Goal: Manage account settings

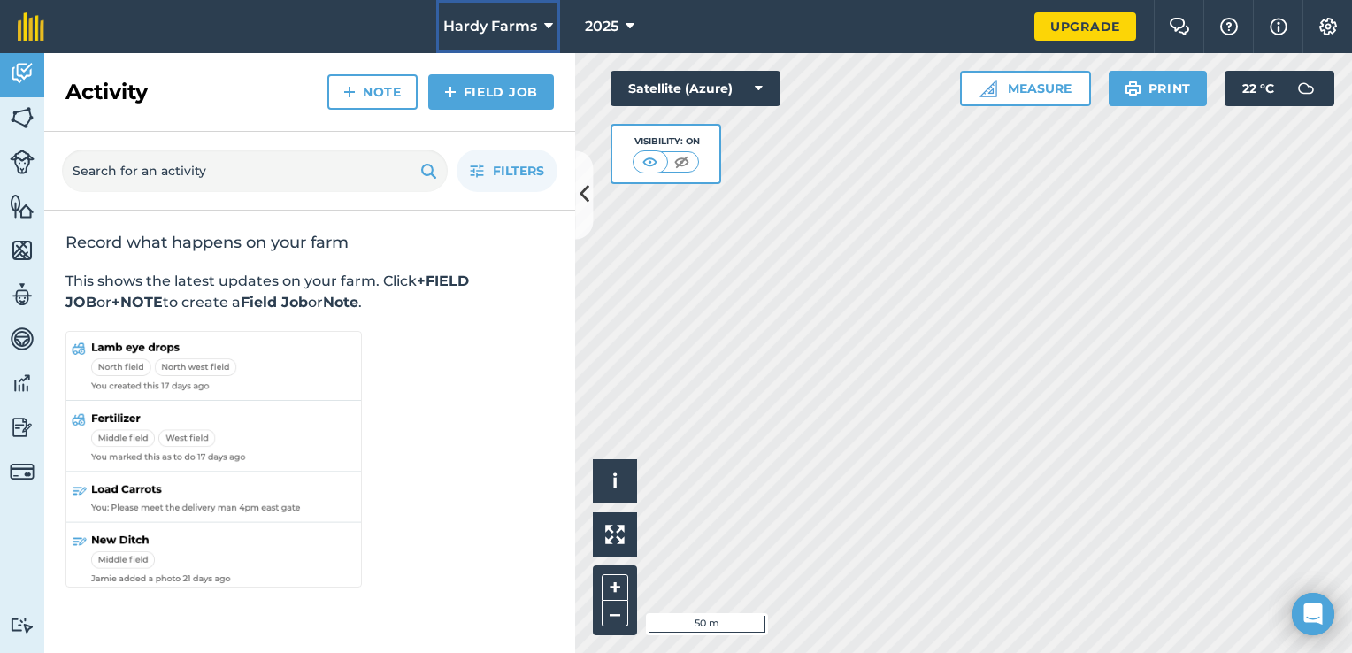
click at [506, 24] on span "Hardy Farms" at bounding box center [490, 26] width 94 height 21
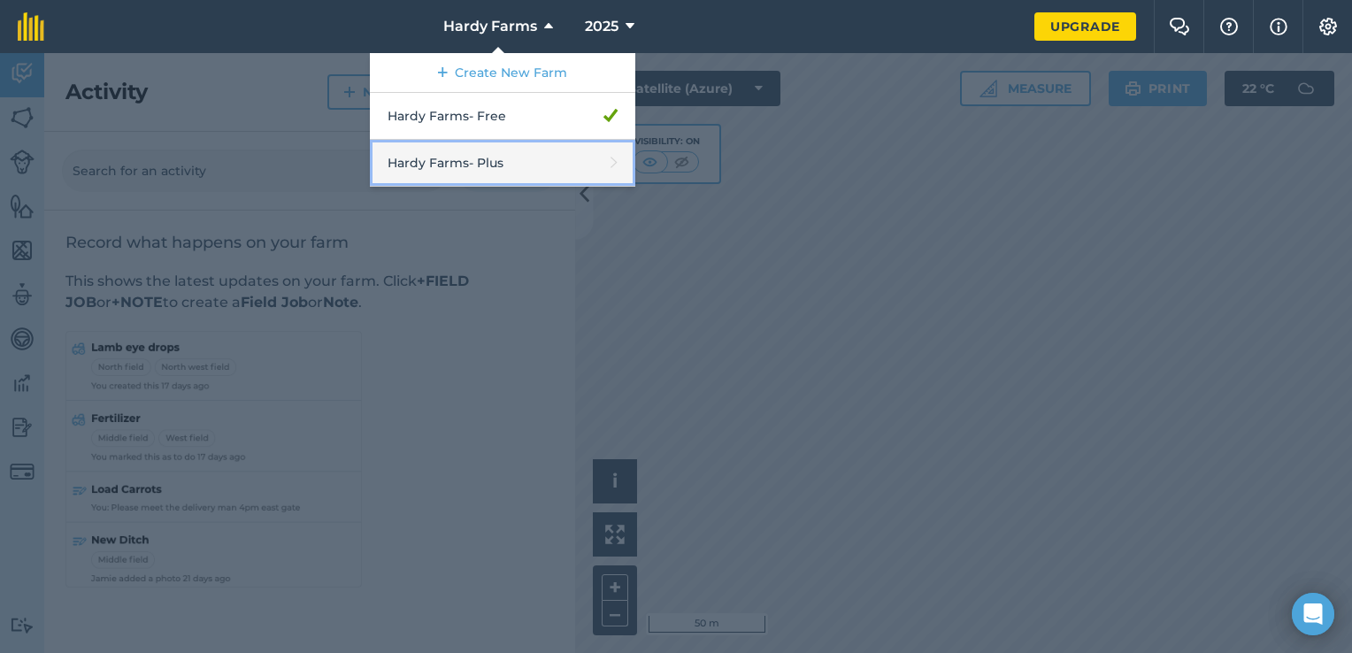
click at [497, 164] on link "Hardy Farms - Plus" at bounding box center [502, 163] width 265 height 47
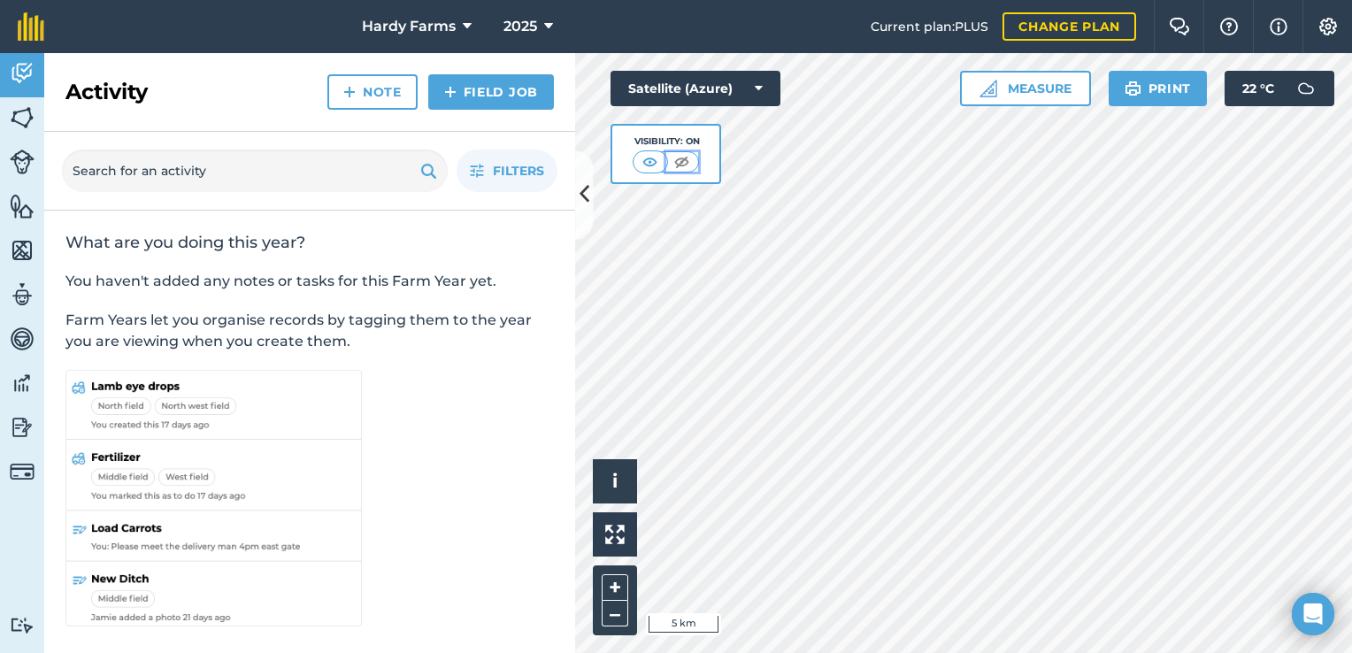
click at [677, 165] on img at bounding box center [682, 162] width 22 height 18
click at [21, 295] on img at bounding box center [22, 294] width 25 height 27
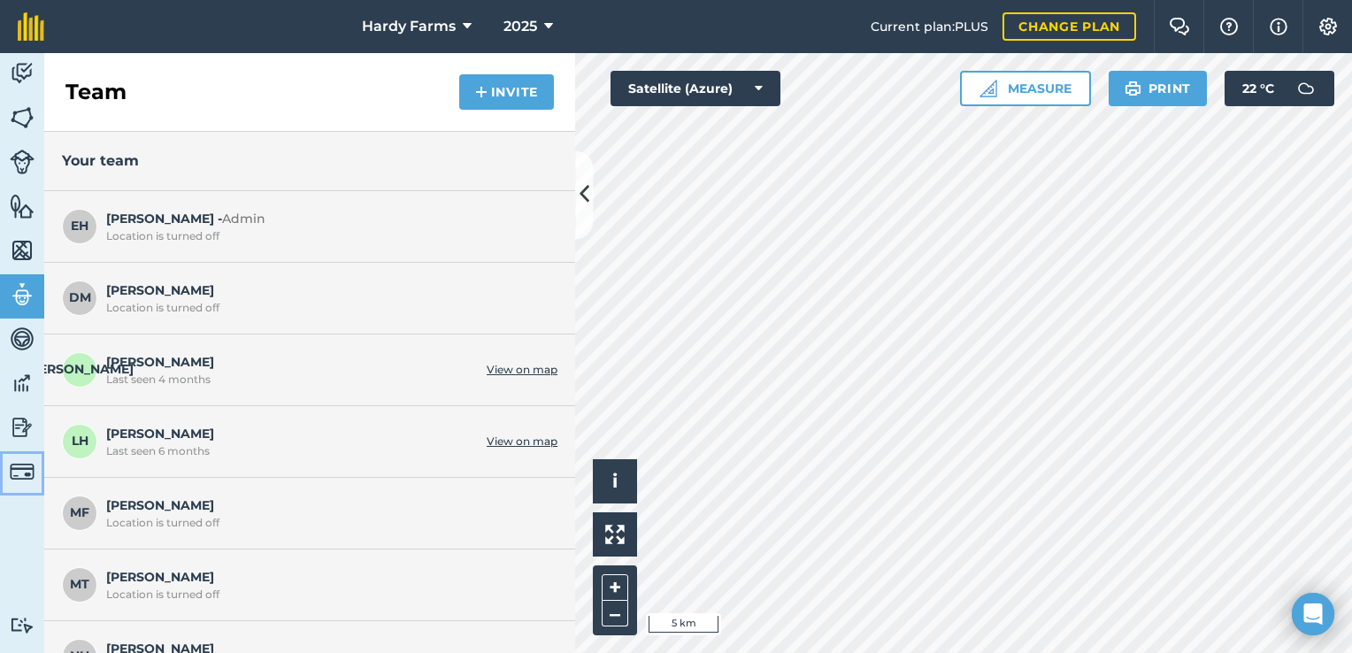
click at [23, 470] on img at bounding box center [22, 471] width 25 height 25
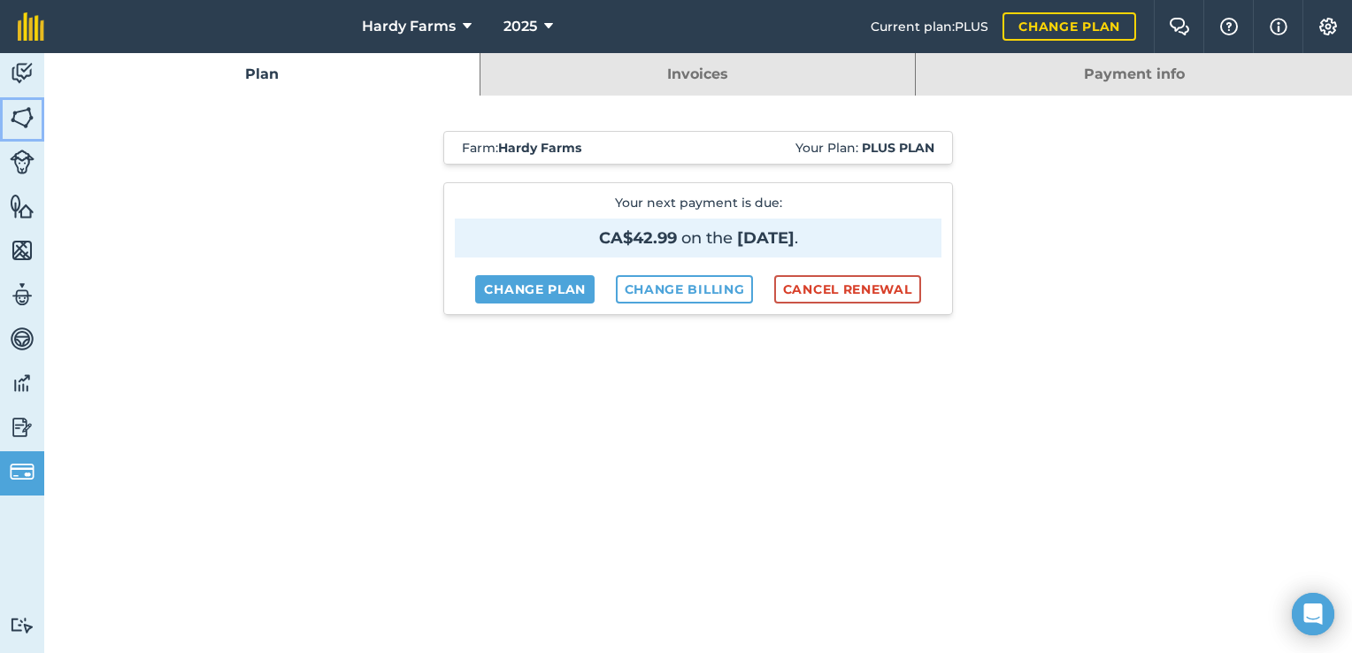
click at [18, 112] on img at bounding box center [22, 117] width 25 height 27
